Goal: Task Accomplishment & Management: Manage account settings

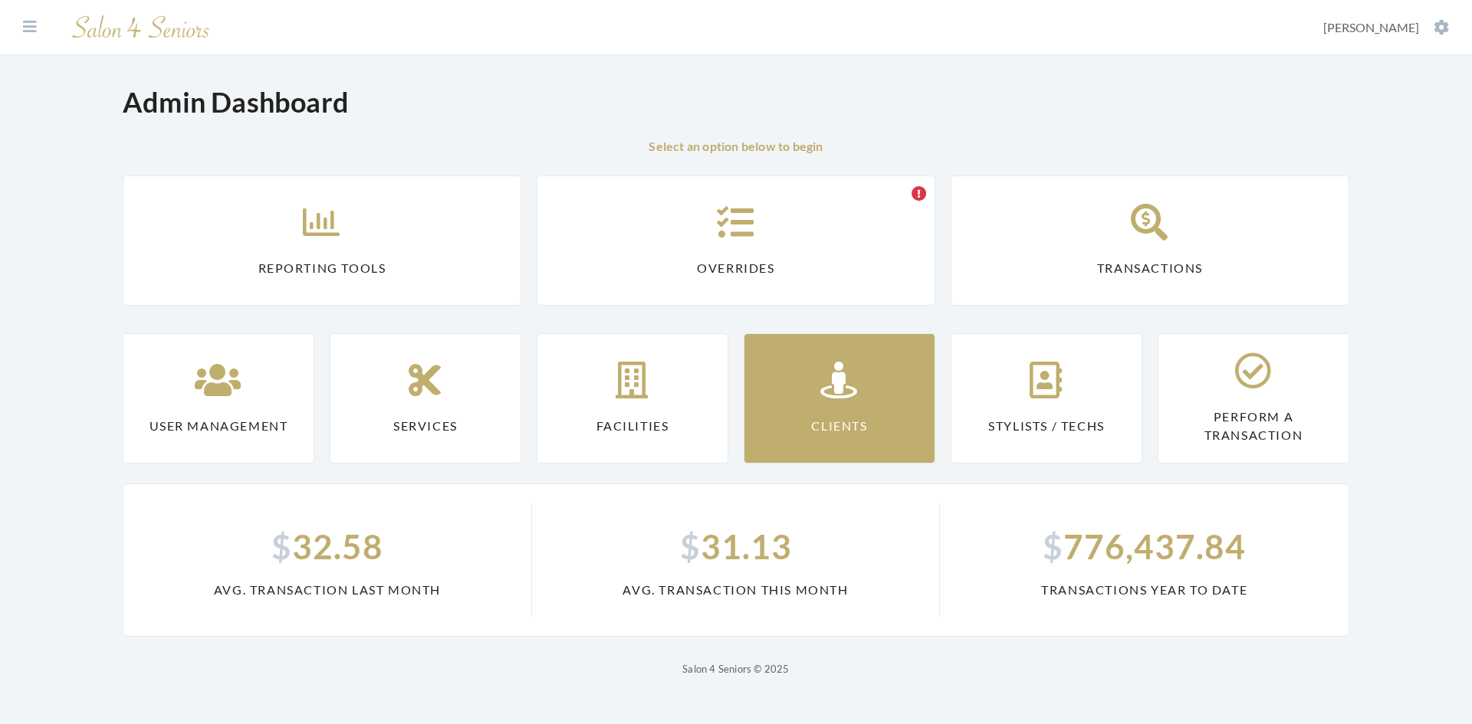
click at [761, 405] on link "Clients" at bounding box center [840, 398] width 192 height 130
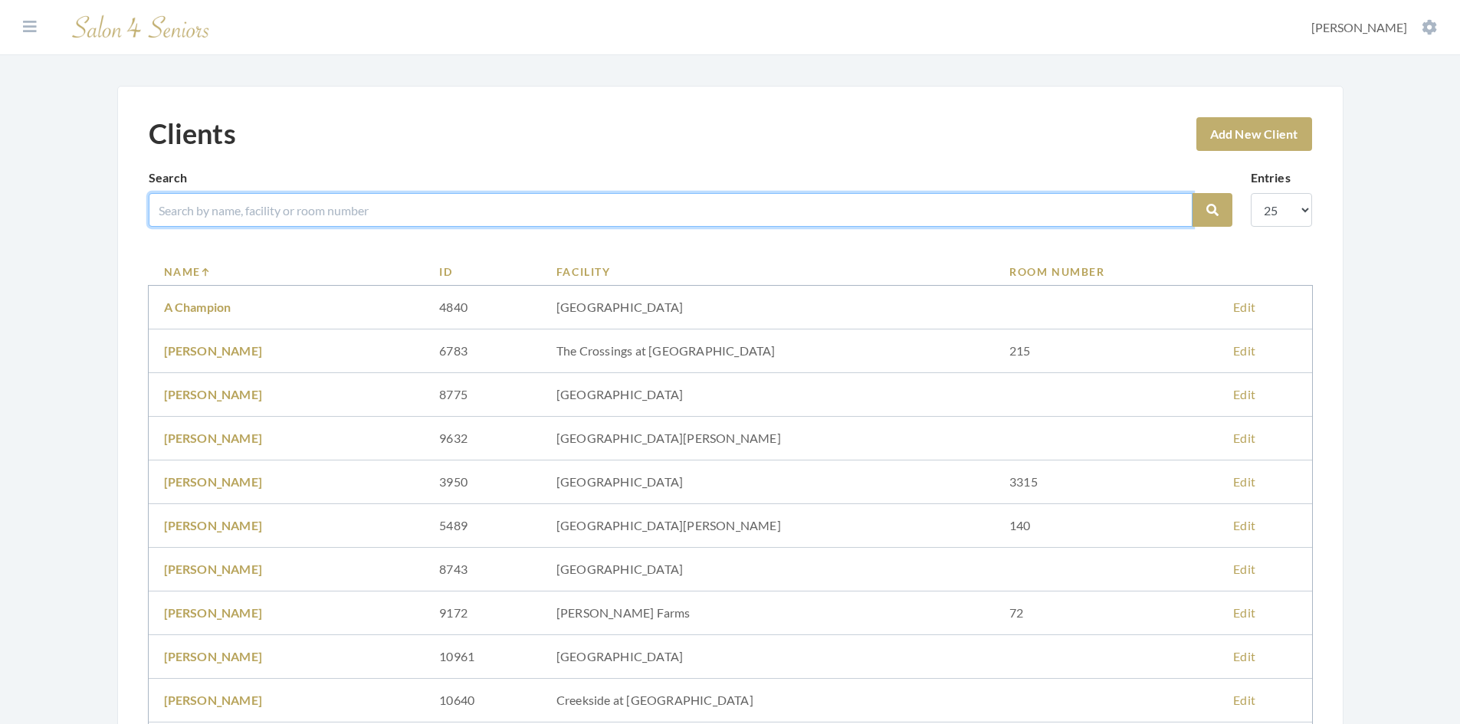
click at [310, 200] on input "search" at bounding box center [671, 210] width 1044 height 34
type input "cox"
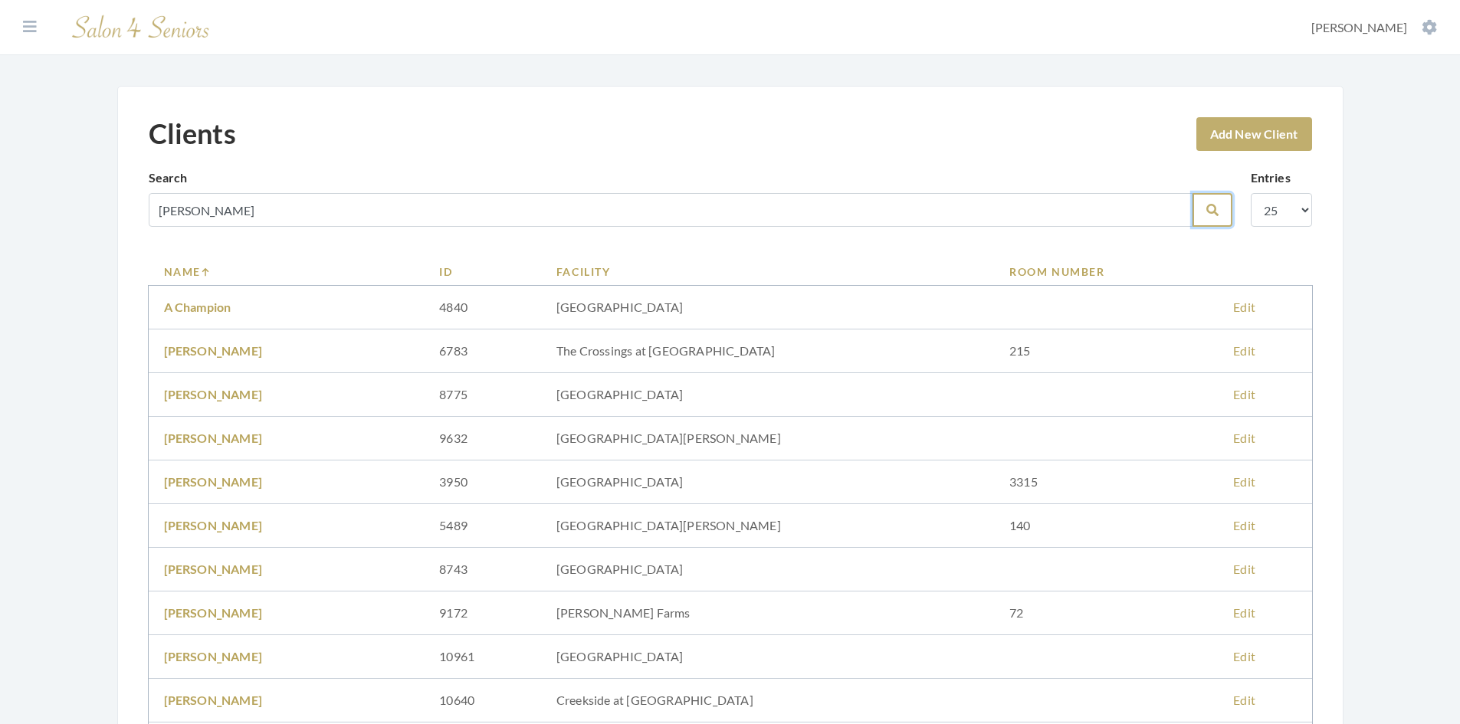
click at [1204, 209] on button "Search" at bounding box center [1213, 210] width 40 height 34
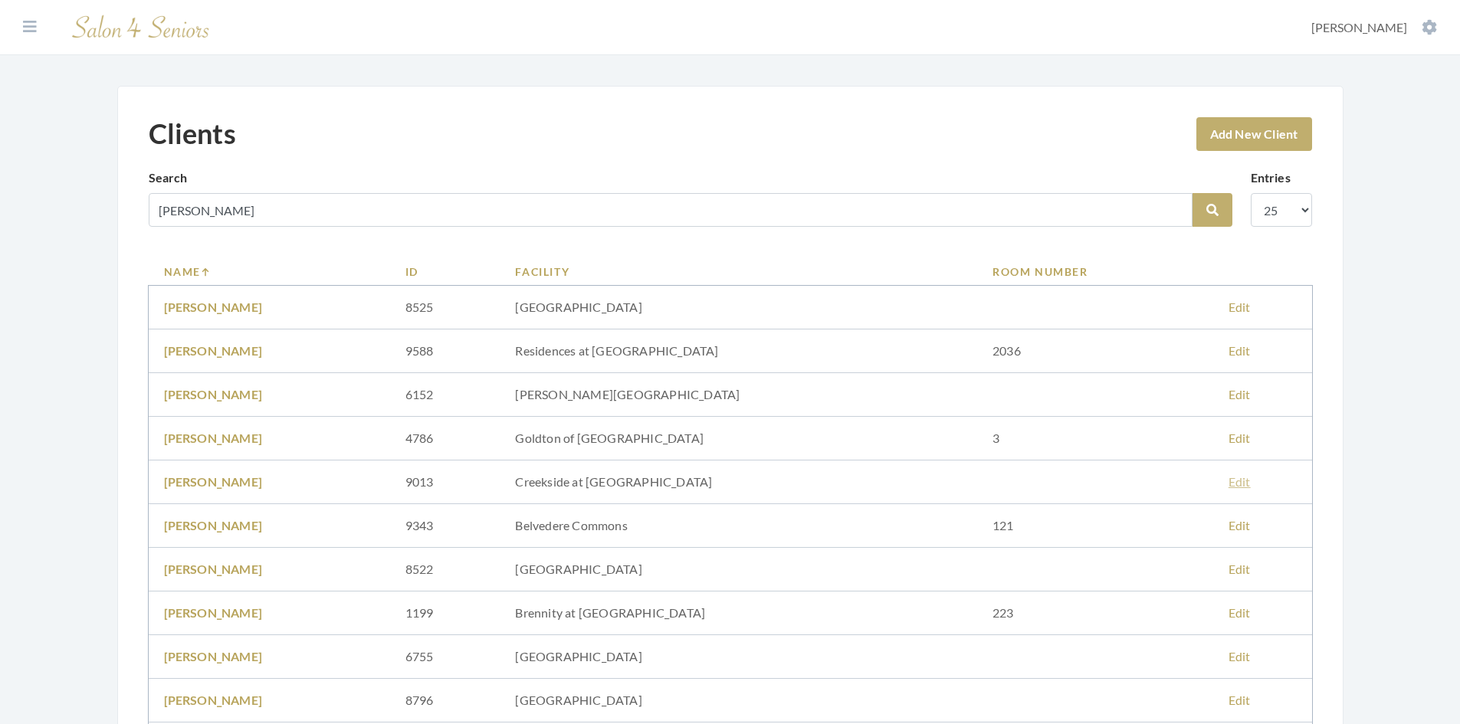
click at [1229, 482] on link "Edit" at bounding box center [1240, 482] width 22 height 15
click at [184, 488] on link "Bill Cox" at bounding box center [213, 482] width 99 height 15
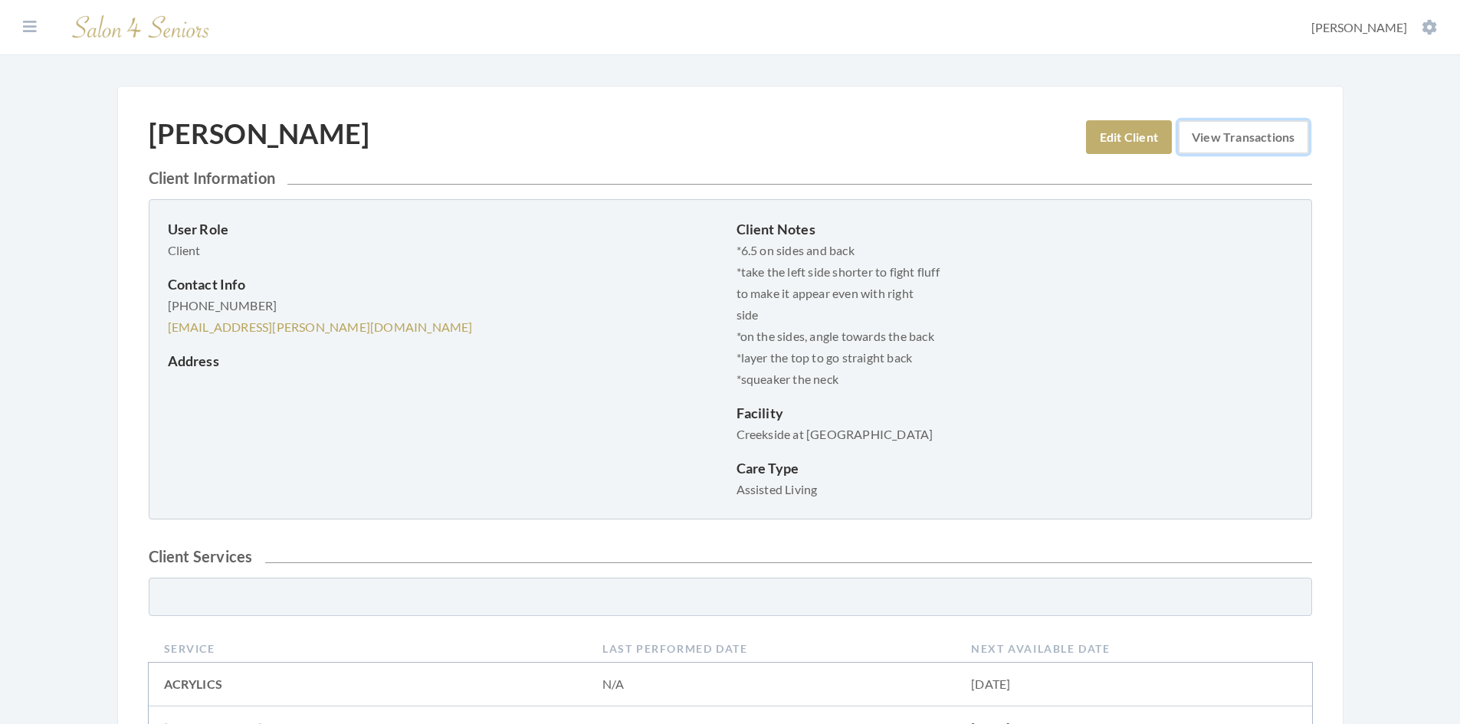
click at [1240, 136] on link "View Transactions" at bounding box center [1243, 137] width 130 height 34
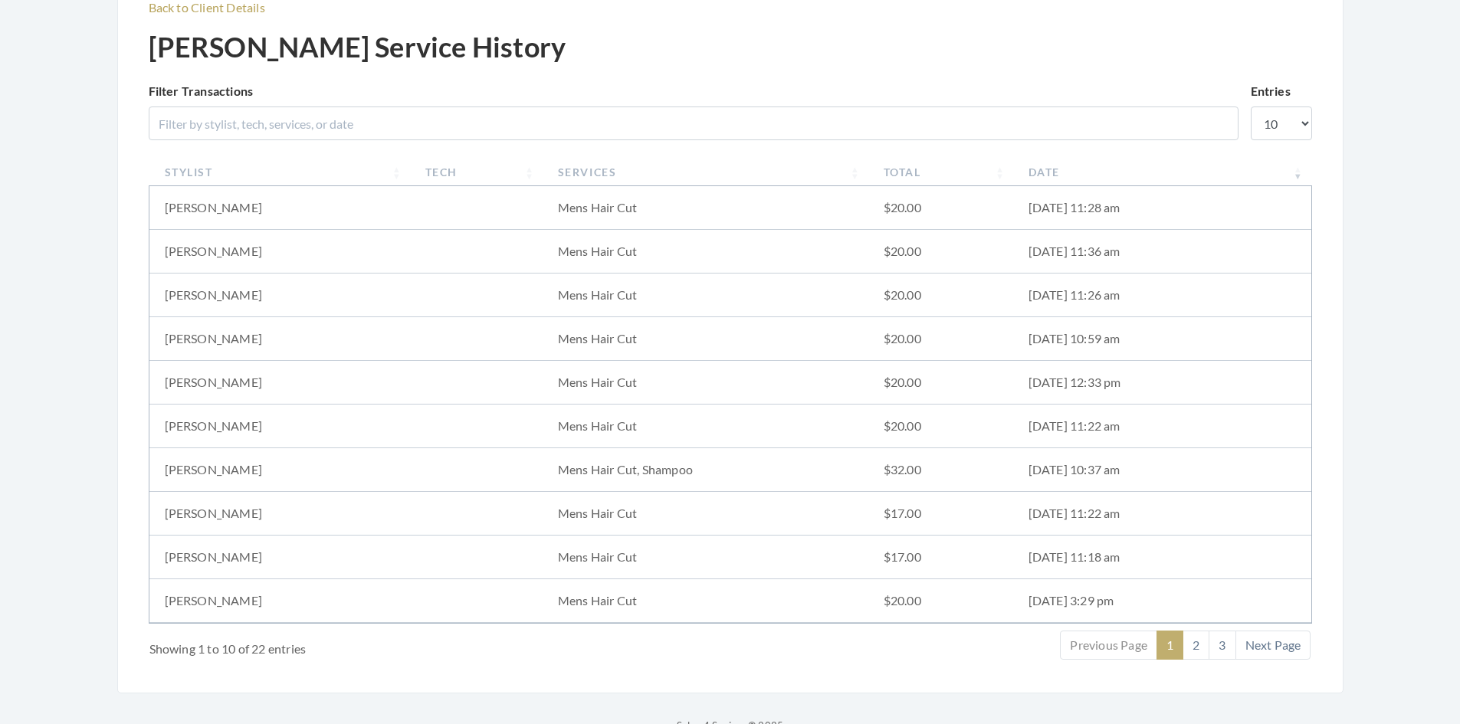
scroll to position [153, 0]
